Goal: Find specific page/section: Find specific page/section

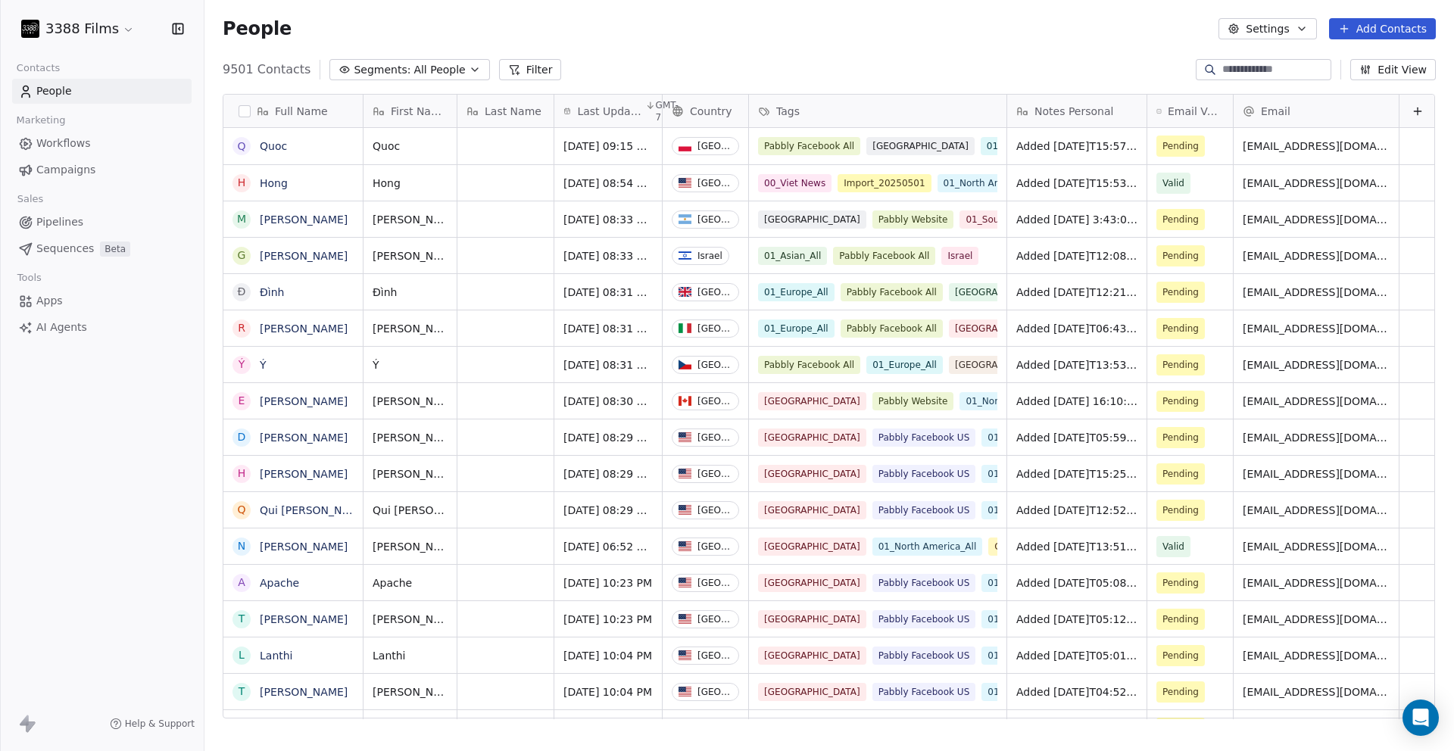
scroll to position [650, 1238]
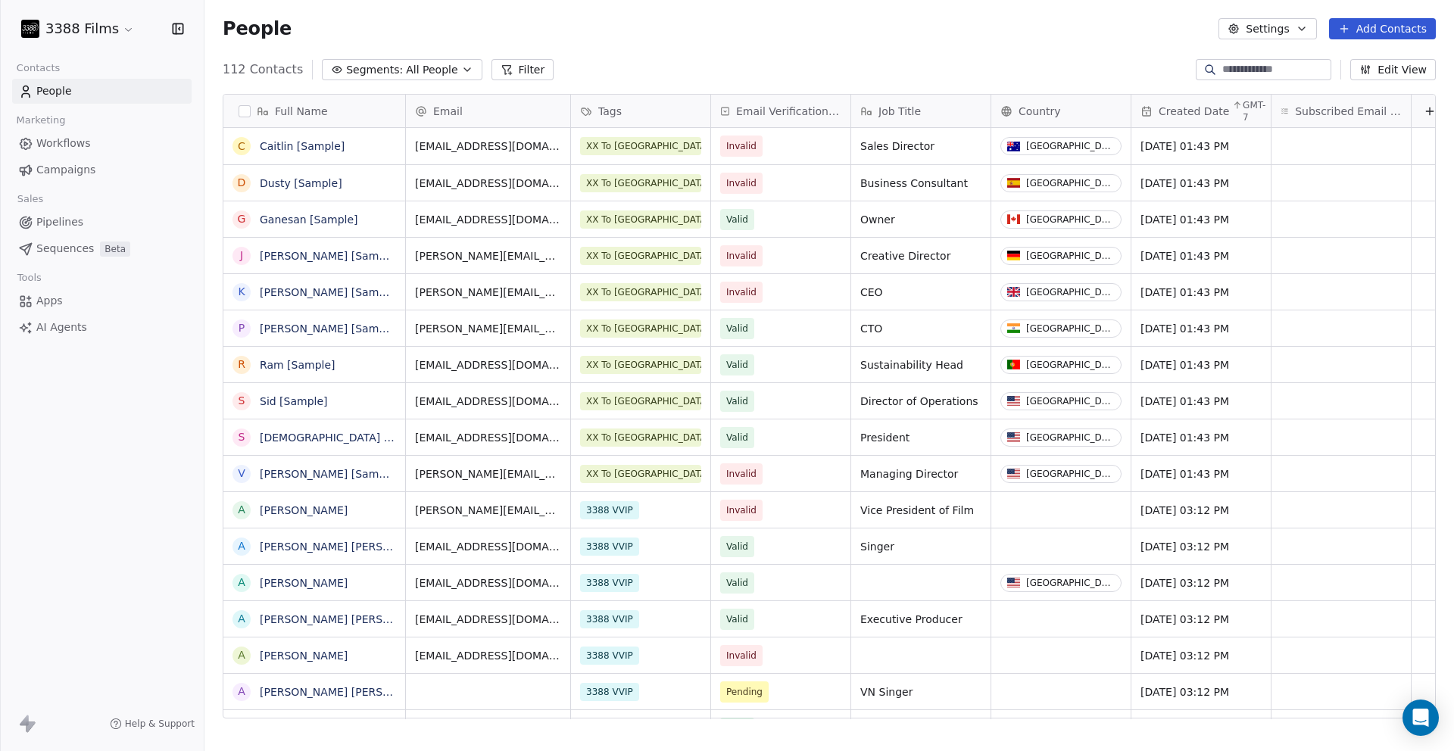
scroll to position [650, 1238]
click at [111, 30] on html "3388 Films Contacts People Marketing Workflows Campaigns Sales Pipelines Sequen…" at bounding box center [727, 375] width 1454 height 751
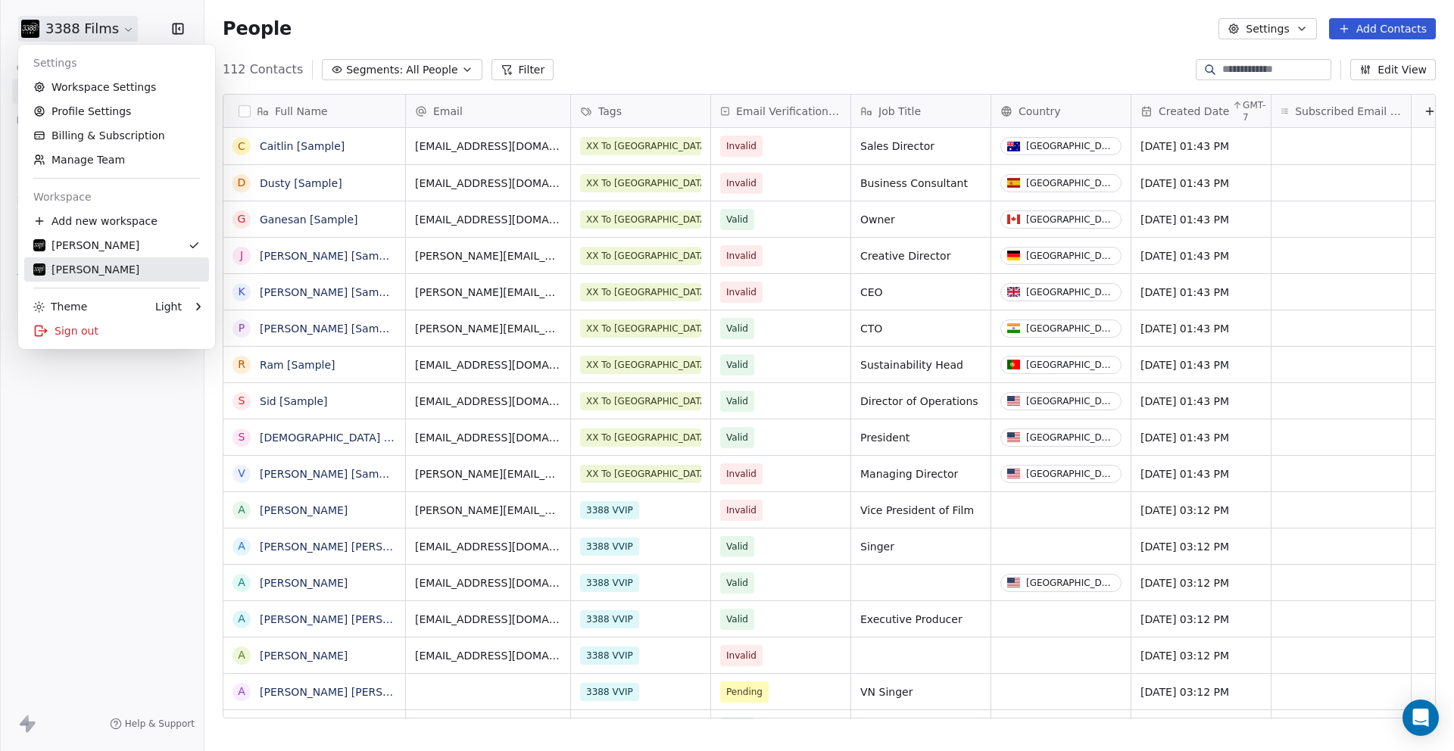
click at [114, 267] on div "[PERSON_NAME]" at bounding box center [86, 269] width 106 height 15
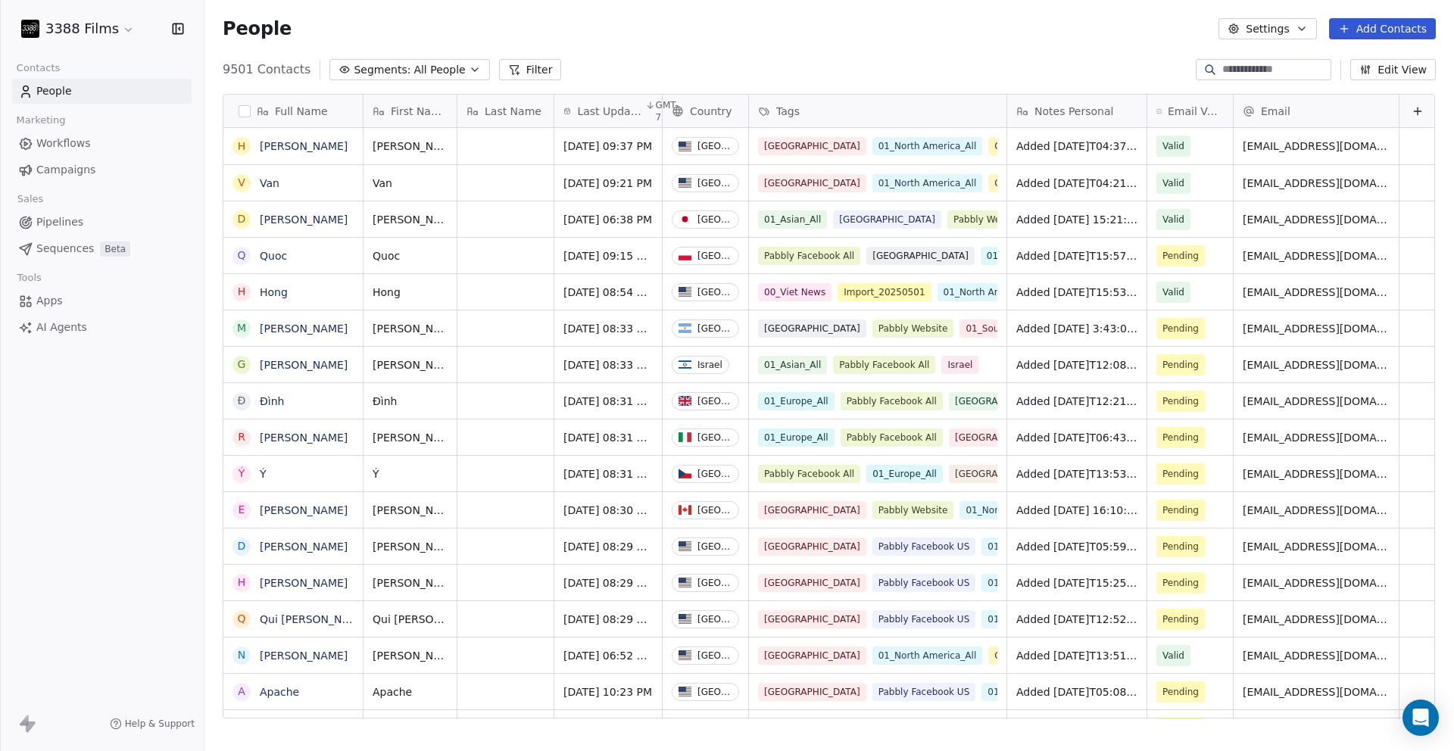
scroll to position [650, 1238]
